Goal: Book appointment/travel/reservation

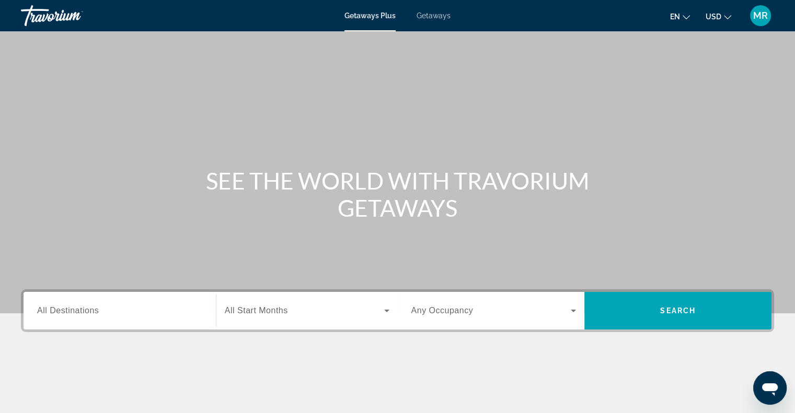
click at [168, 314] on input "Destination All Destinations" at bounding box center [119, 311] width 165 height 13
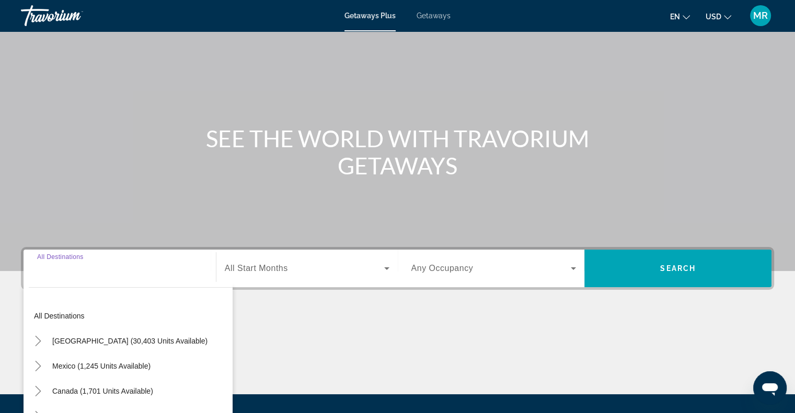
scroll to position [151, 0]
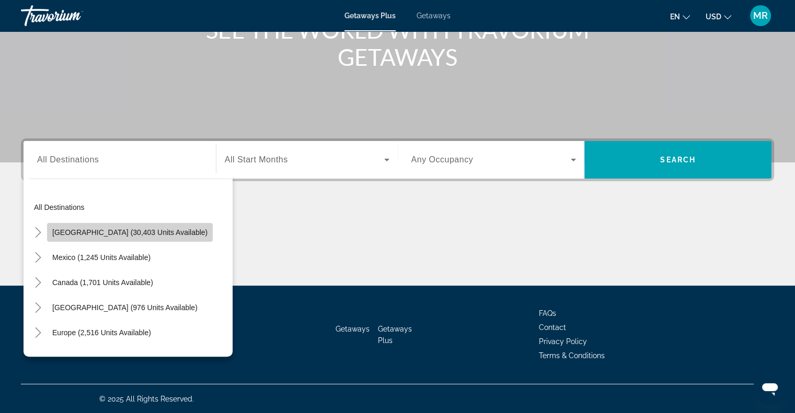
click at [151, 229] on span "[GEOGRAPHIC_DATA] (30,403 units available)" at bounding box center [129, 232] width 155 height 8
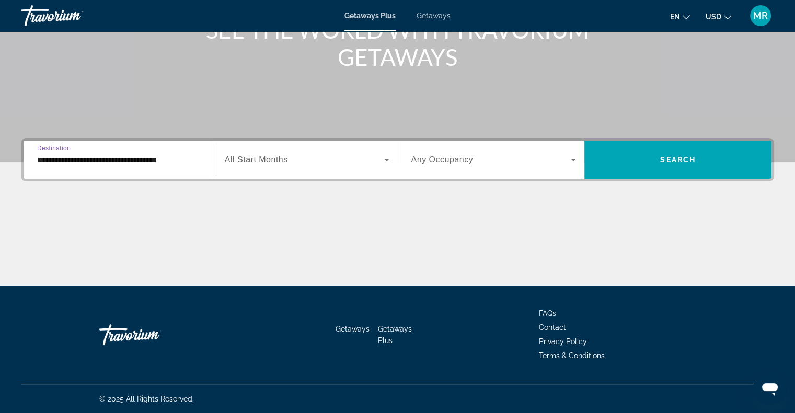
click at [73, 154] on input "**********" at bounding box center [119, 160] width 165 height 13
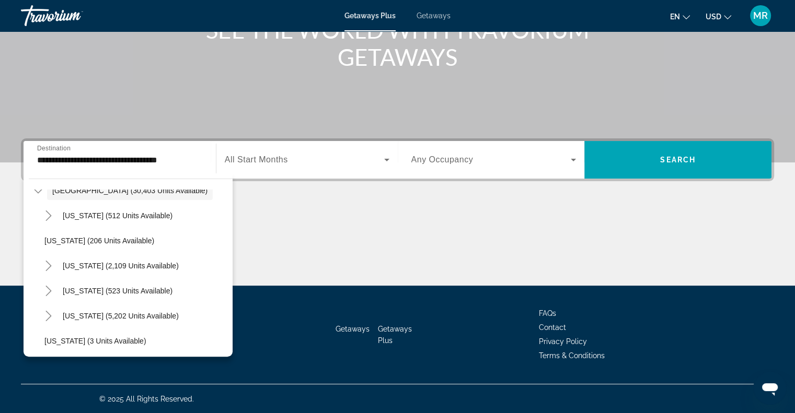
scroll to position [63, 0]
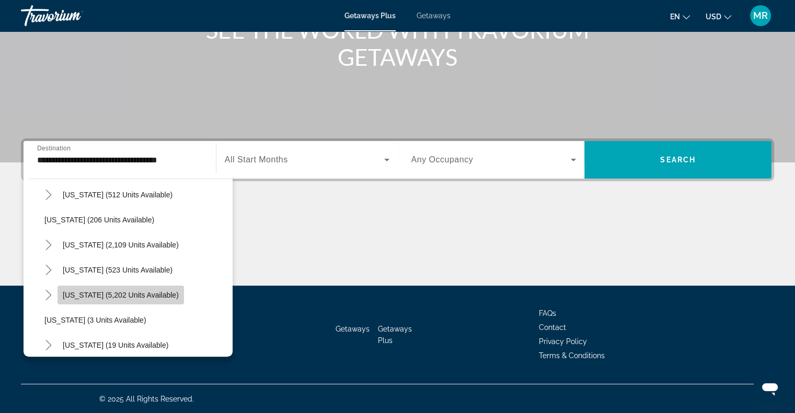
click at [145, 293] on span "[US_STATE] (5,202 units available)" at bounding box center [121, 295] width 116 height 8
type input "**********"
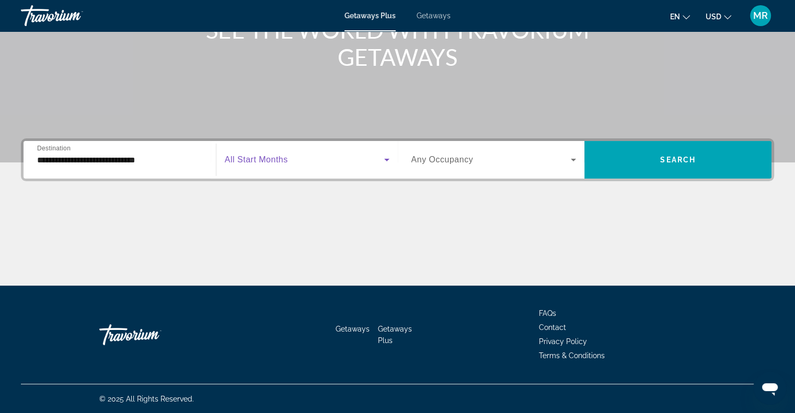
click at [385, 158] on icon "Search widget" at bounding box center [386, 160] width 13 height 13
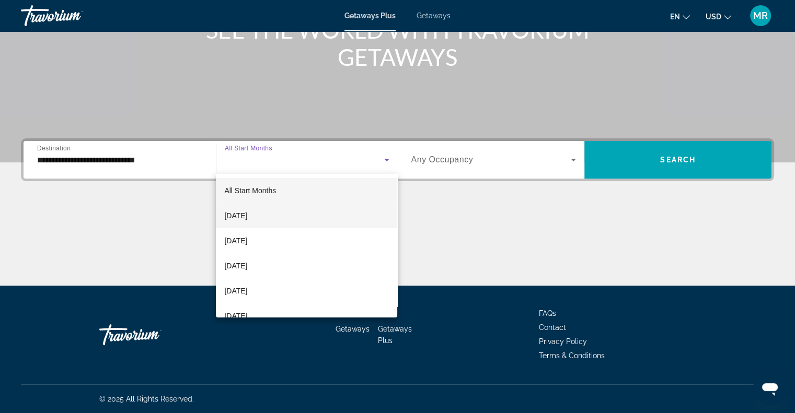
click at [339, 214] on mat-option "[DATE]" at bounding box center [306, 215] width 181 height 25
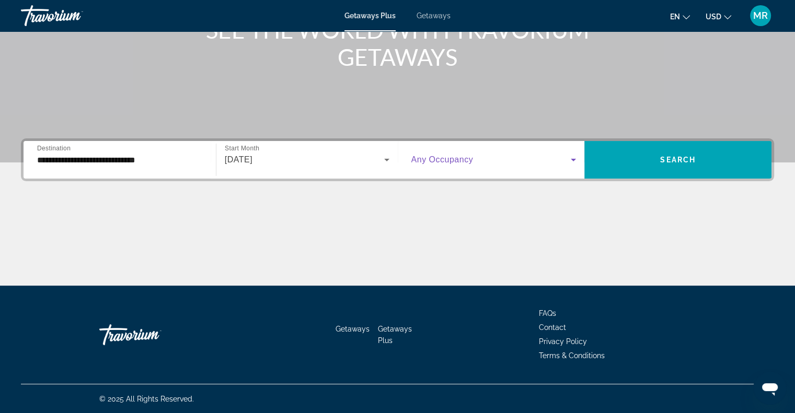
click at [575, 159] on icon "Search widget" at bounding box center [573, 160] width 5 height 3
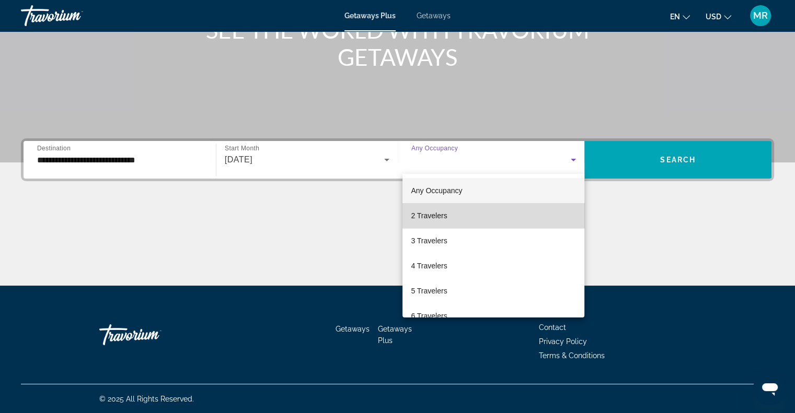
click at [530, 215] on mat-option "2 Travelers" at bounding box center [493, 215] width 182 height 25
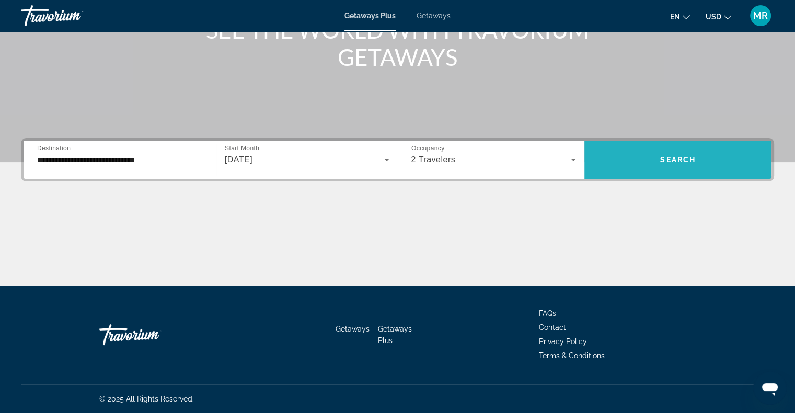
click at [655, 152] on span "Search widget" at bounding box center [677, 159] width 187 height 25
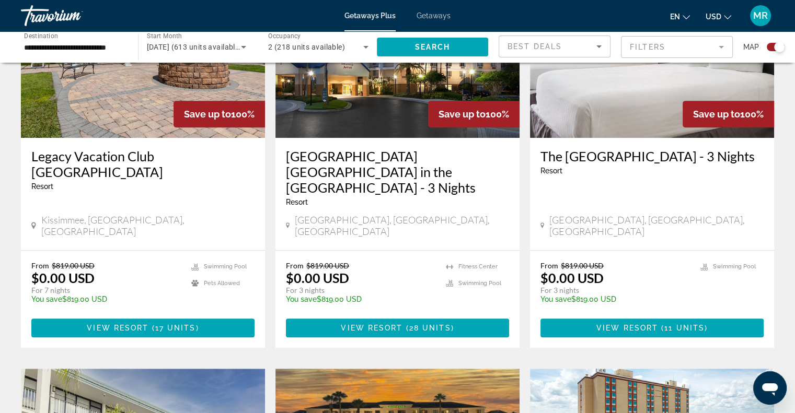
scroll to position [467, 0]
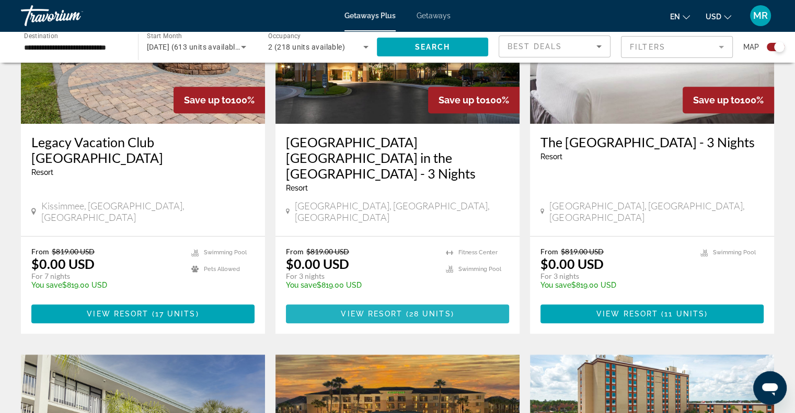
click at [433, 310] on span "28 units" at bounding box center [430, 314] width 42 height 8
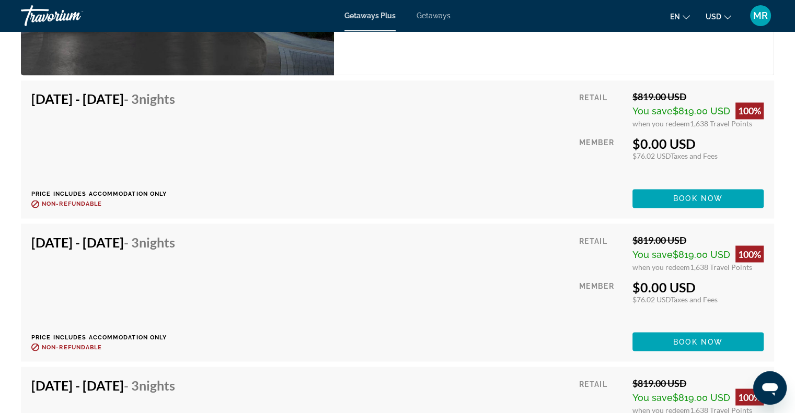
scroll to position [1798, 0]
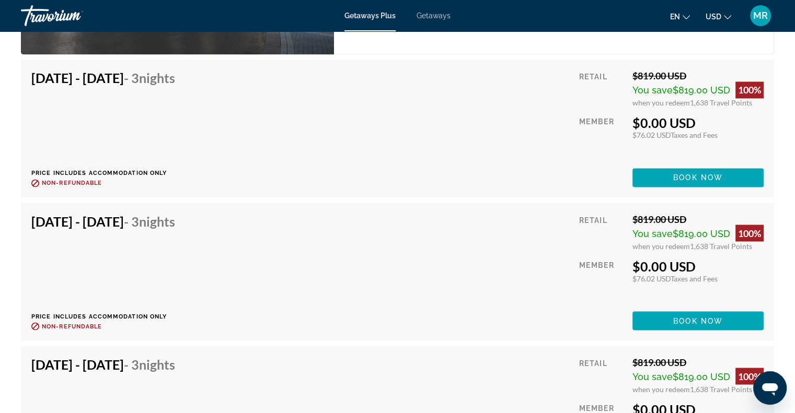
click at [565, 311] on div "[DATE] - [DATE] - 3 Nights Price includes accommodation only Refundable until :…" at bounding box center [397, 271] width 732 height 117
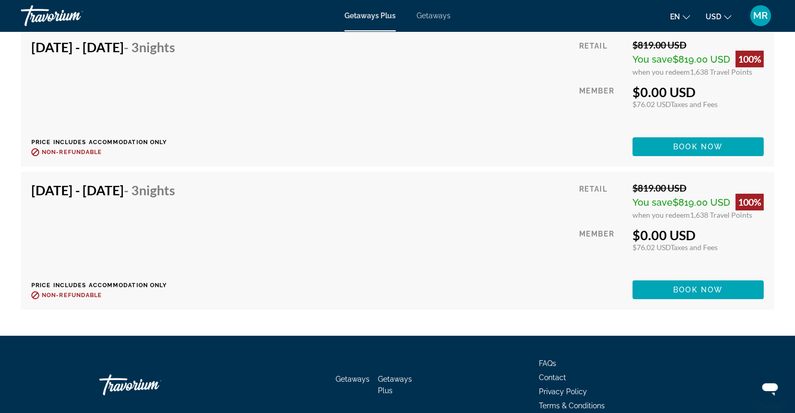
scroll to position [3853, 0]
